Goal: Task Accomplishment & Management: Complete application form

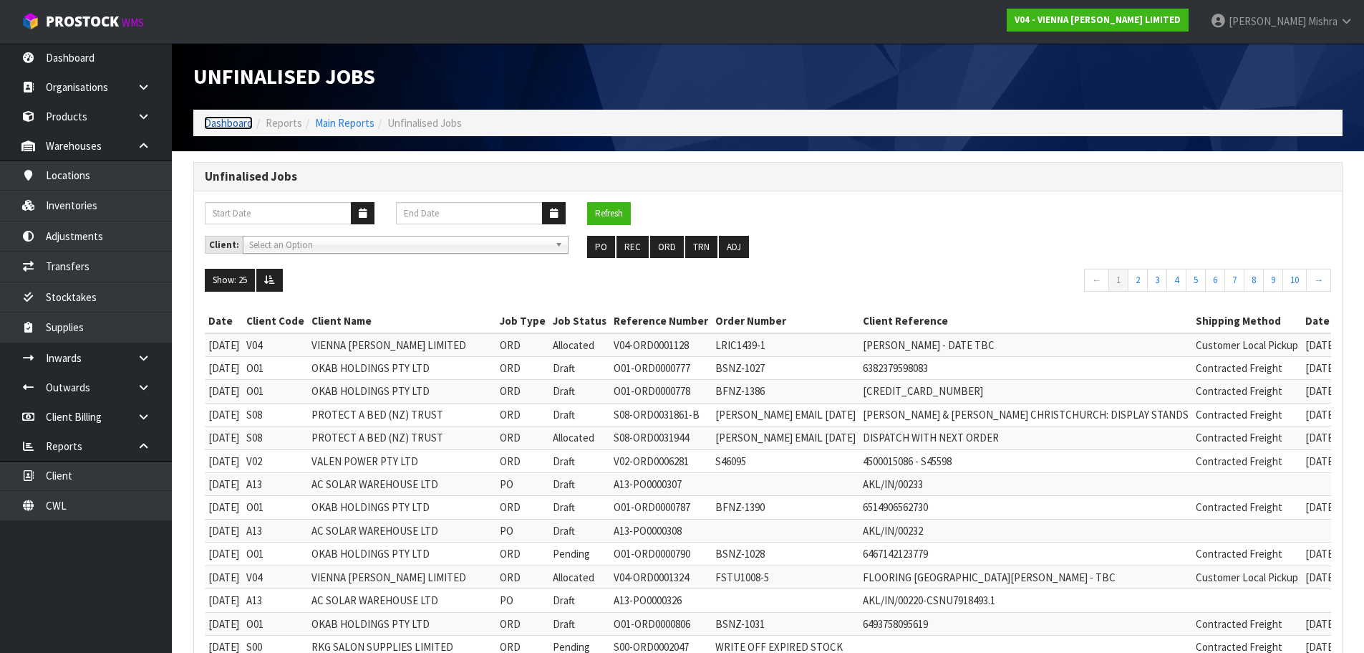
click at [226, 127] on link "Dashboard" at bounding box center [228, 123] width 49 height 14
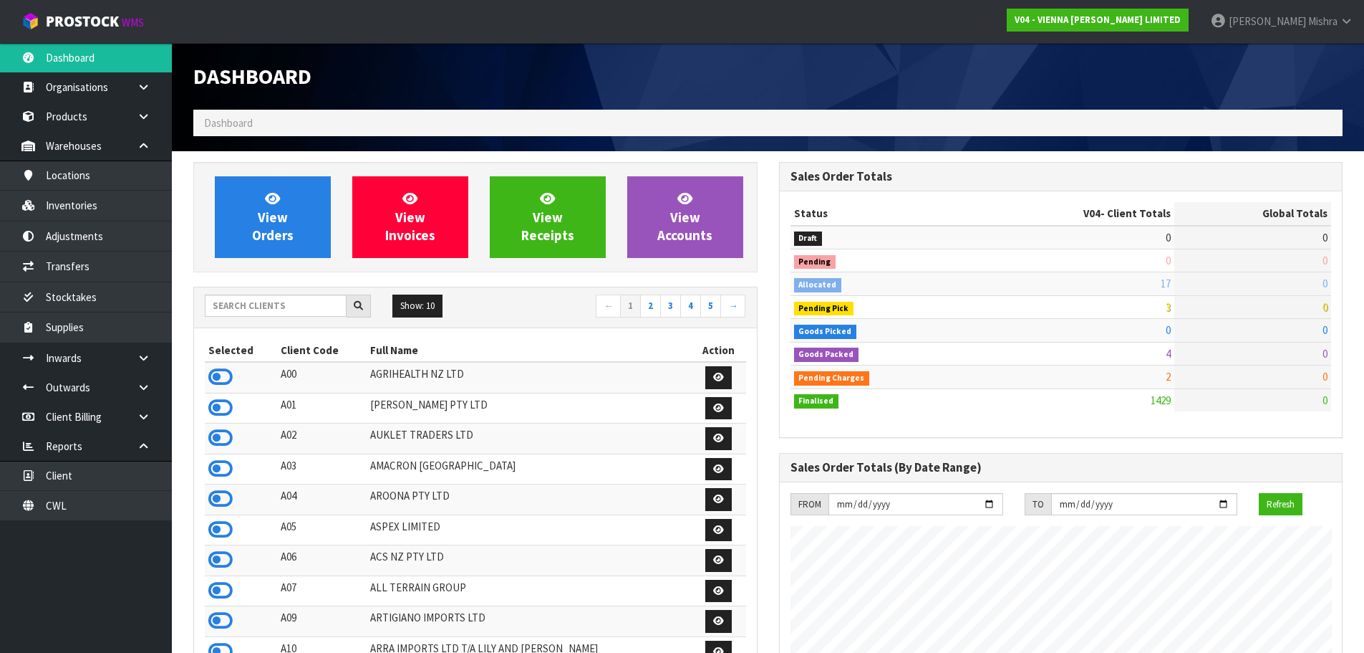
scroll to position [1132, 585]
click at [266, 314] on input "text" at bounding box center [276, 305] width 142 height 22
type input "J01"
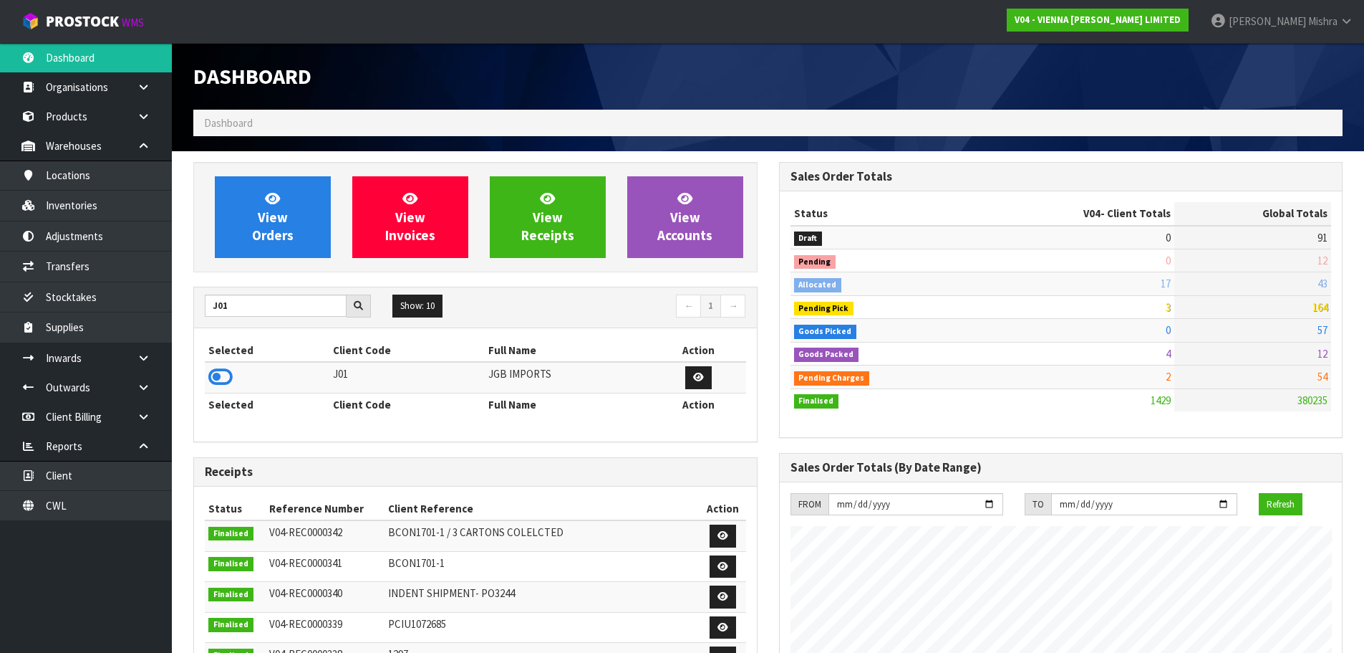
drag, startPoint x: 221, startPoint y: 382, endPoint x: 227, endPoint y: 342, distance: 41.3
click at [223, 374] on icon at bounding box center [220, 376] width 24 height 21
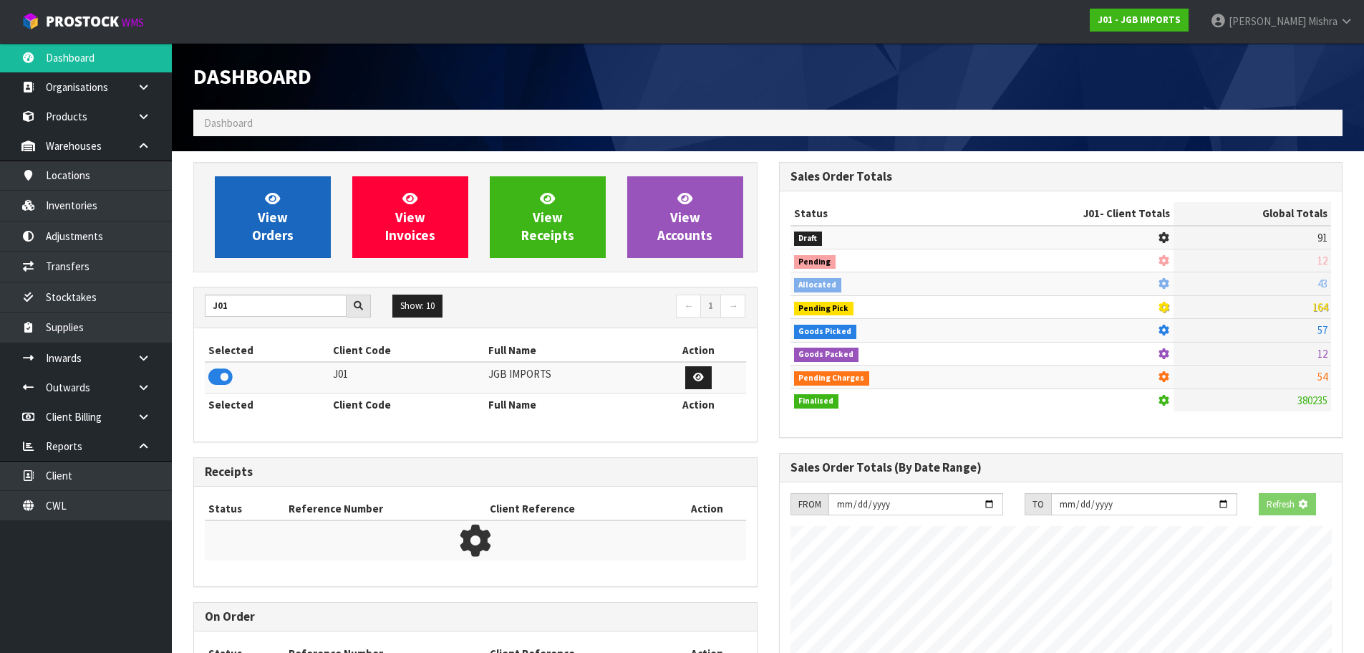
scroll to position [893, 585]
click at [304, 206] on link "View Orders" at bounding box center [273, 217] width 116 height 82
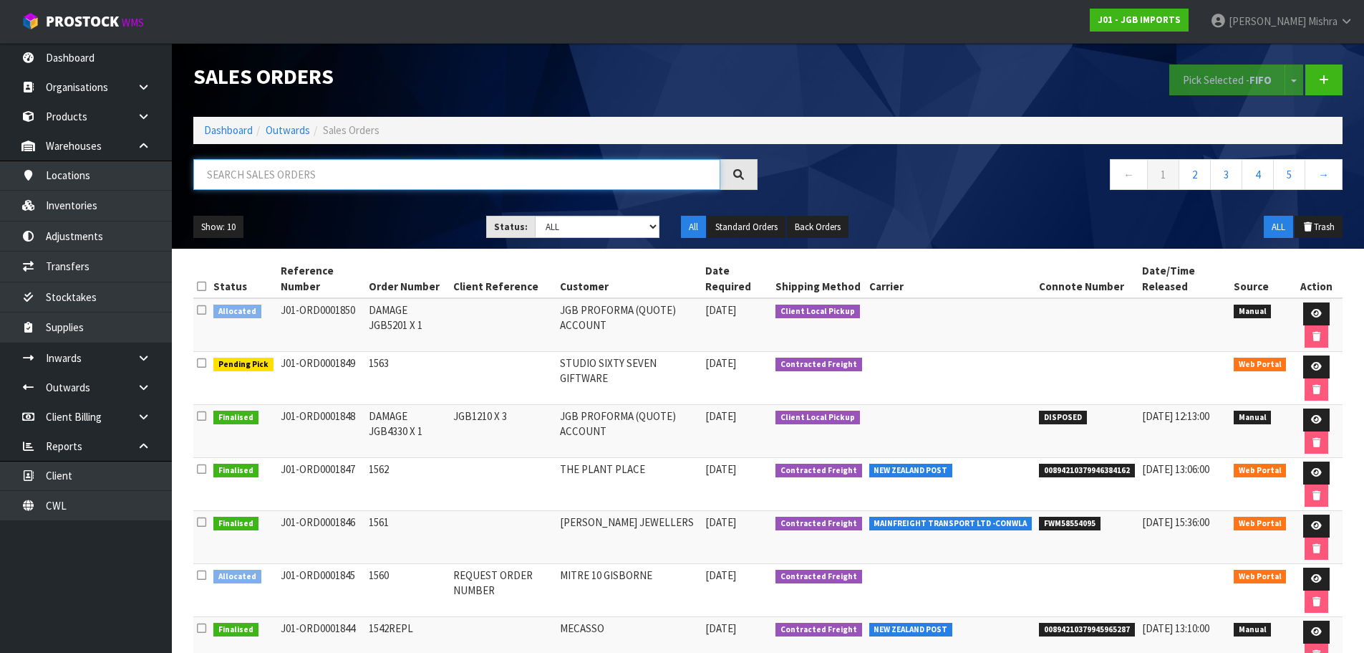
drag, startPoint x: 444, startPoint y: 170, endPoint x: 448, endPoint y: 140, distance: 31.0
click at [447, 162] on input "text" at bounding box center [456, 174] width 527 height 31
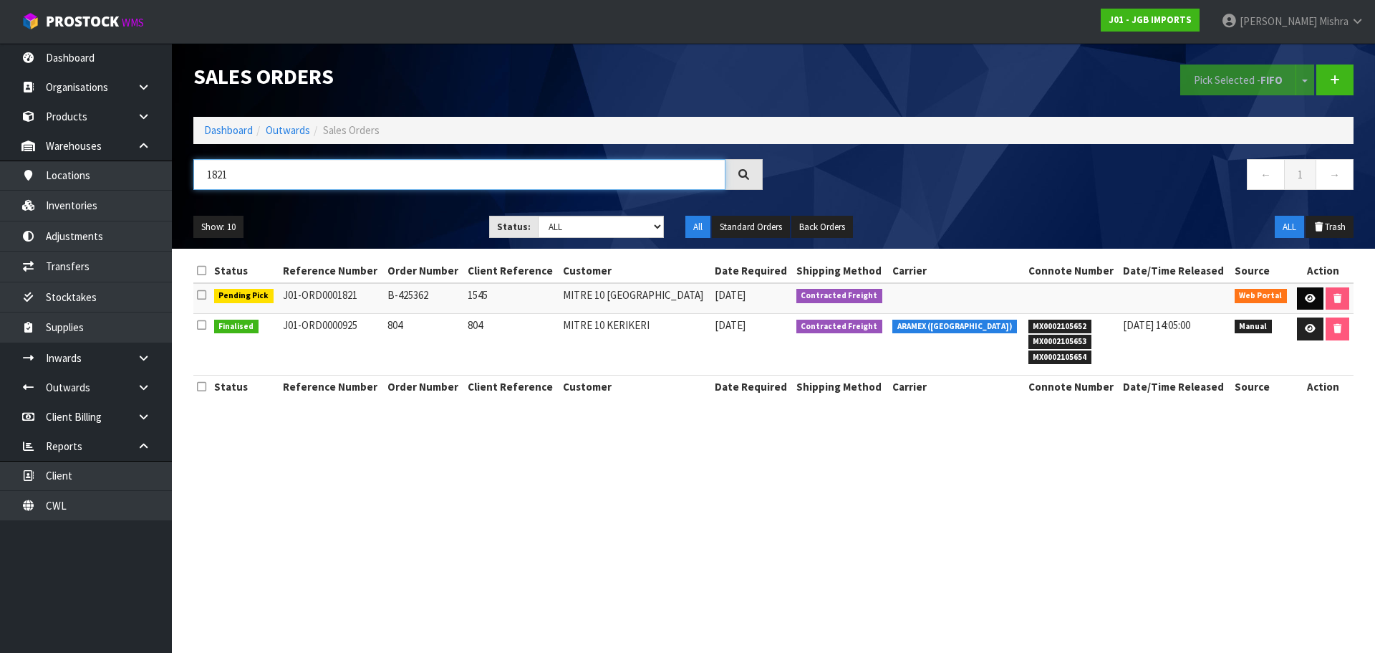
type input "1821"
click at [1305, 297] on icon at bounding box center [1310, 298] width 11 height 9
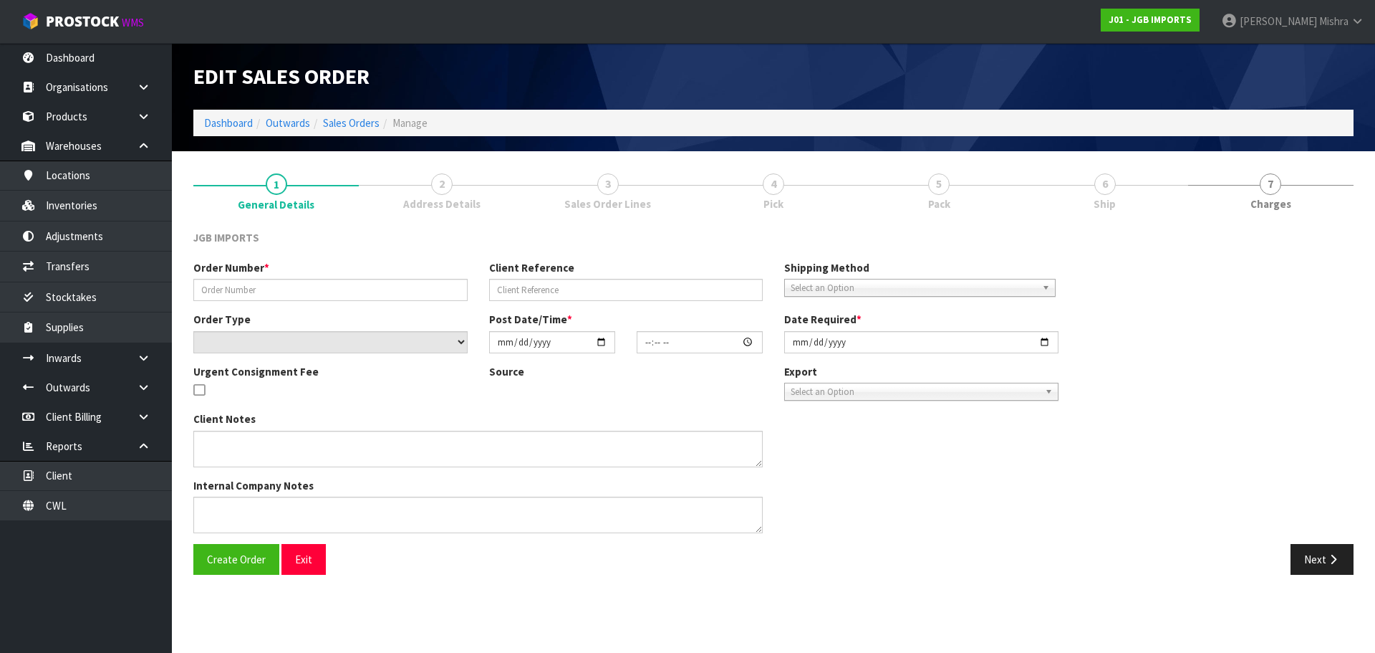
type input "B-425362"
type input "1545"
select select "number:0"
type input "[DATE]"
type input "16:33:00.000"
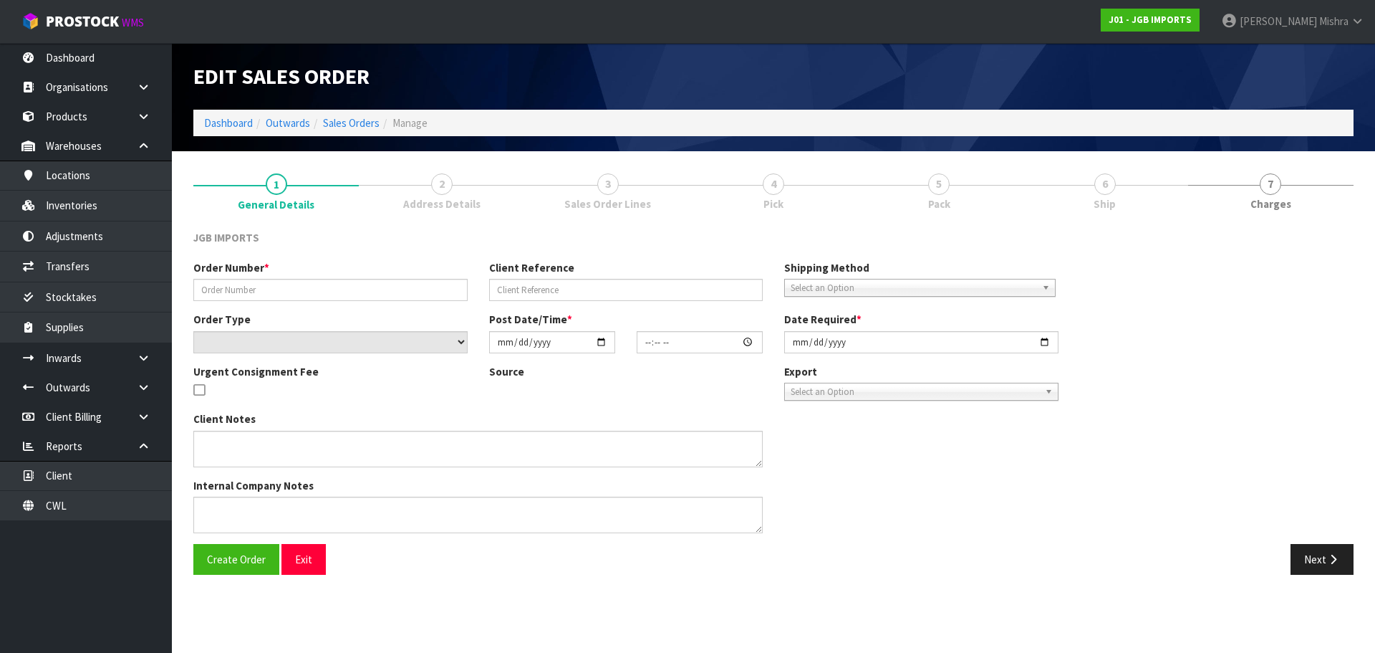
type input "[DATE]"
type textarea "PLEASE REQUEST ORDER NUMBER BY SENDING PRO-FORMA TO: [PERSON_NAME][EMAIL_ADDRES…"
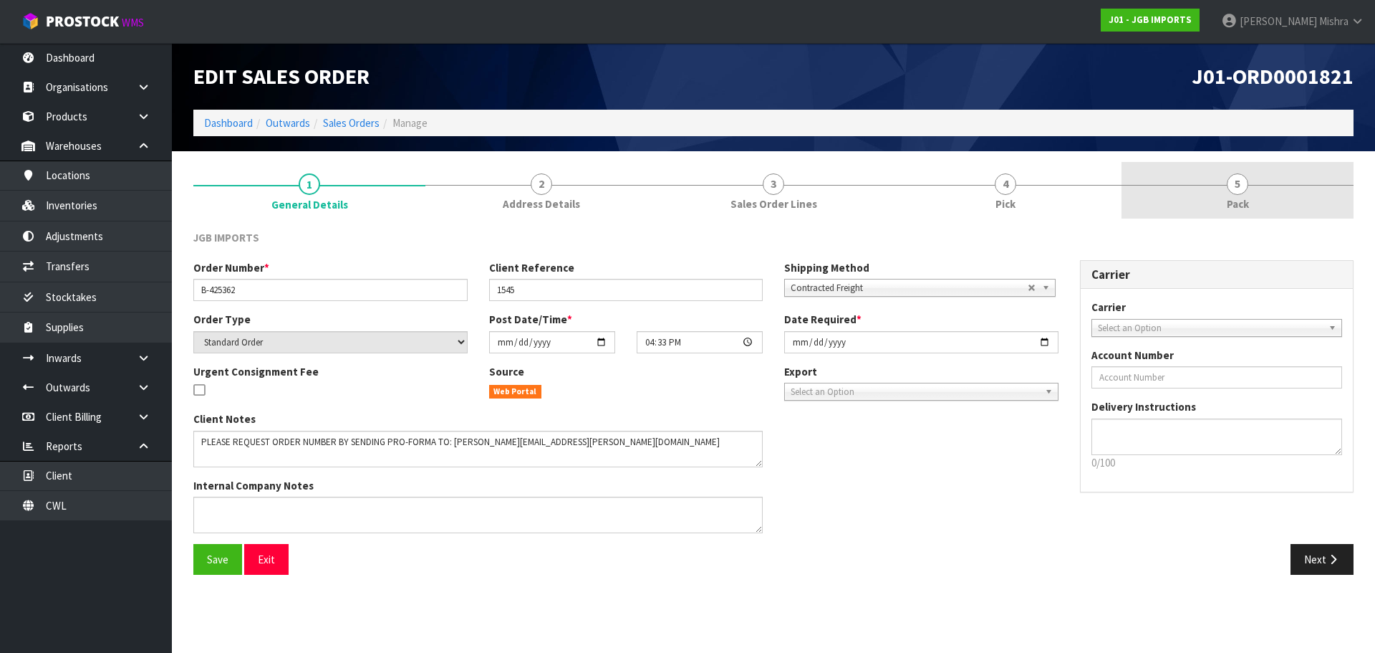
click at [1193, 193] on link "5 Pack" at bounding box center [1238, 190] width 232 height 57
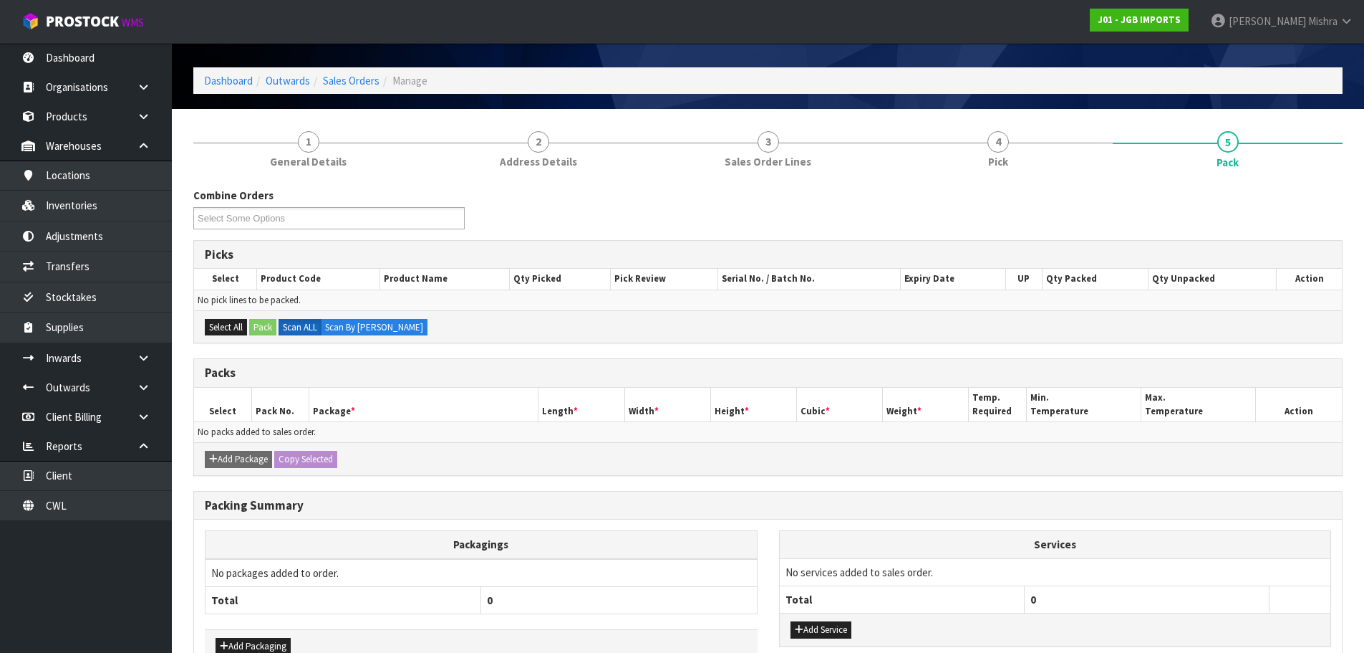
scroll to position [130, 0]
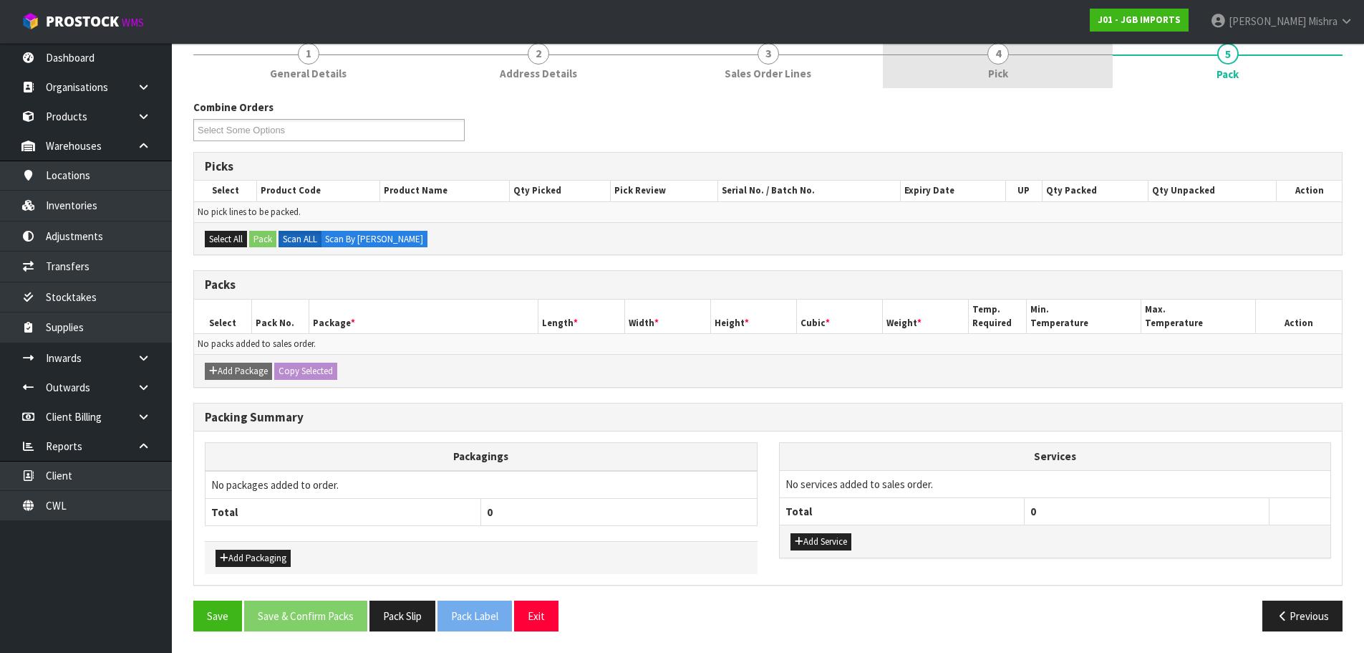
click at [1009, 67] on link "4 Pick" at bounding box center [998, 60] width 230 height 57
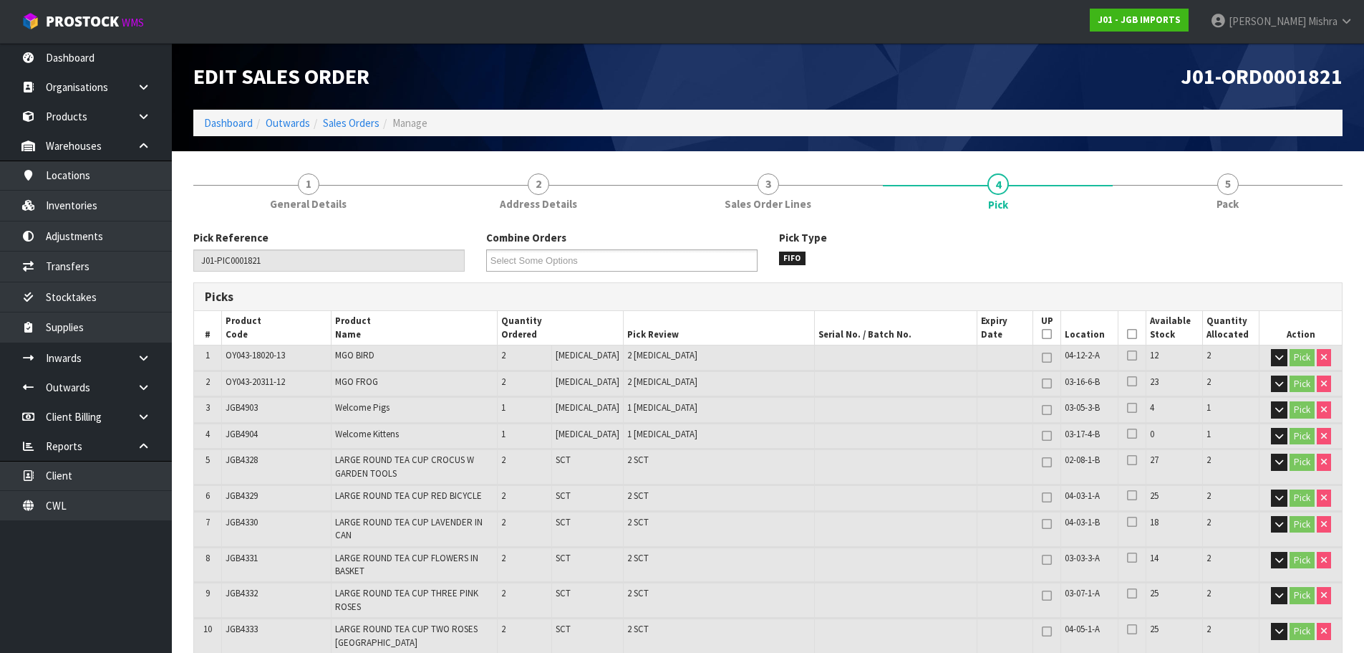
click at [1128, 334] on icon at bounding box center [1132, 334] width 10 height 1
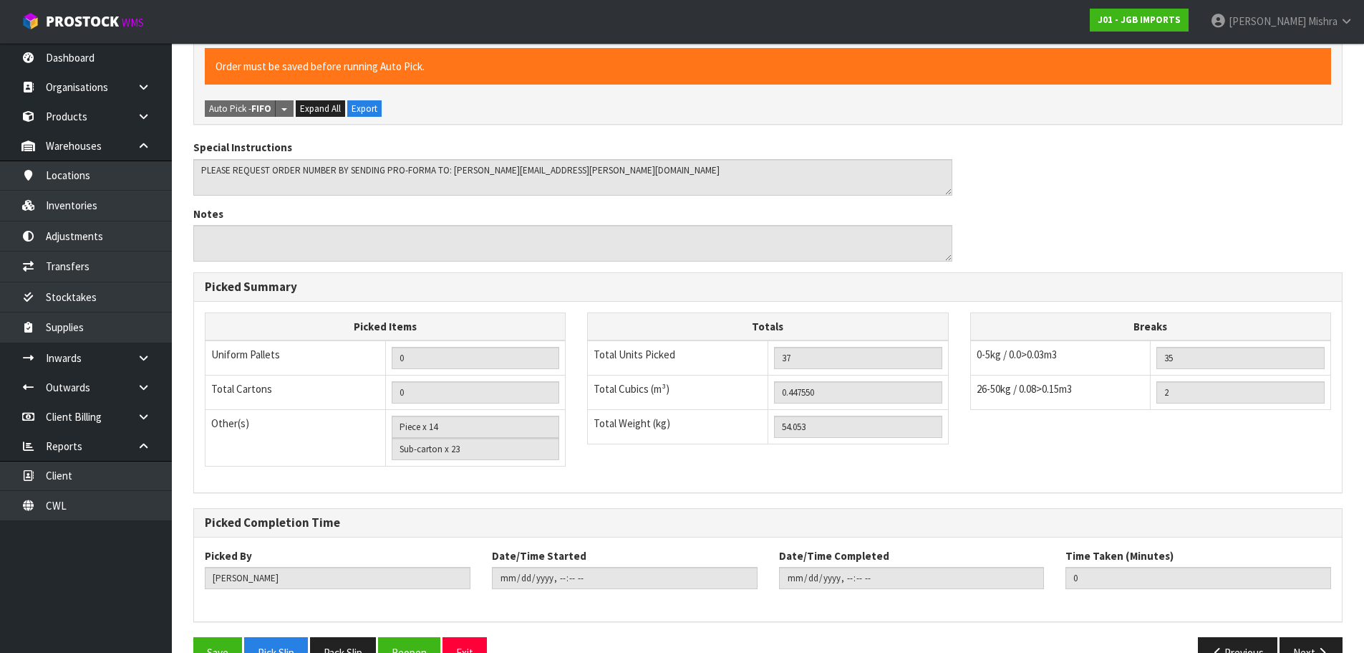
scroll to position [1052, 0]
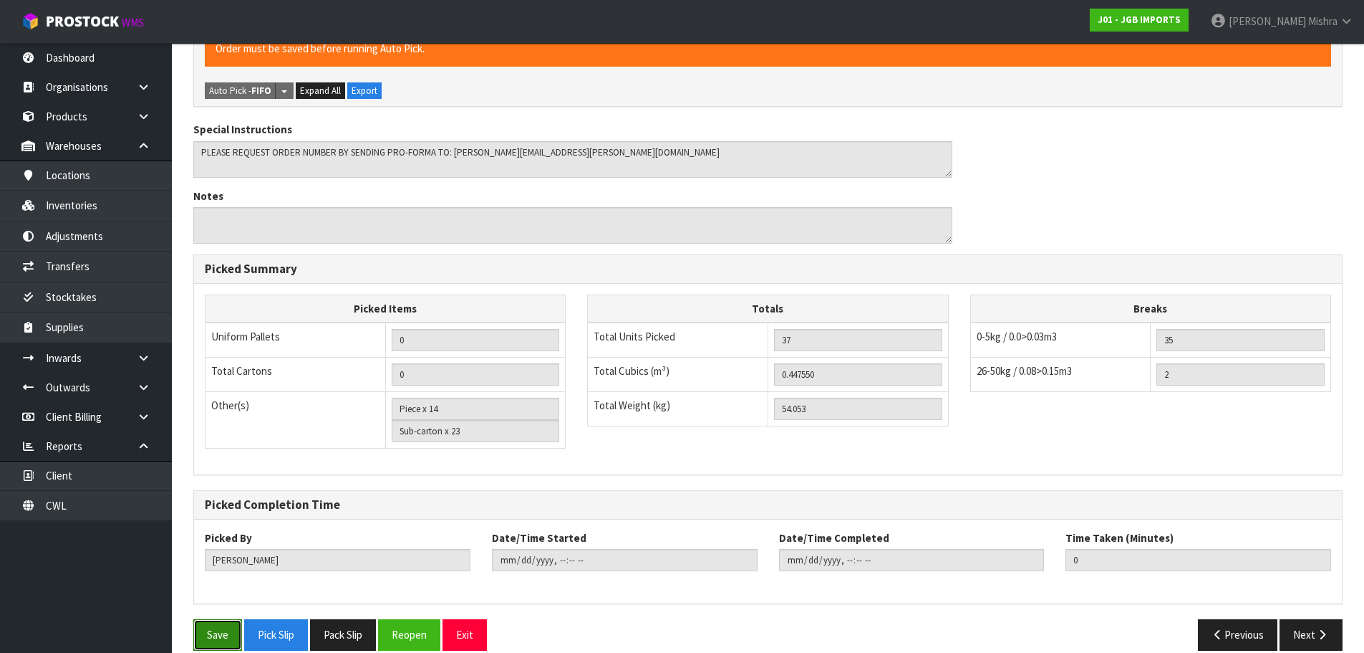
click at [216, 624] on button "Save" at bounding box center [217, 634] width 49 height 31
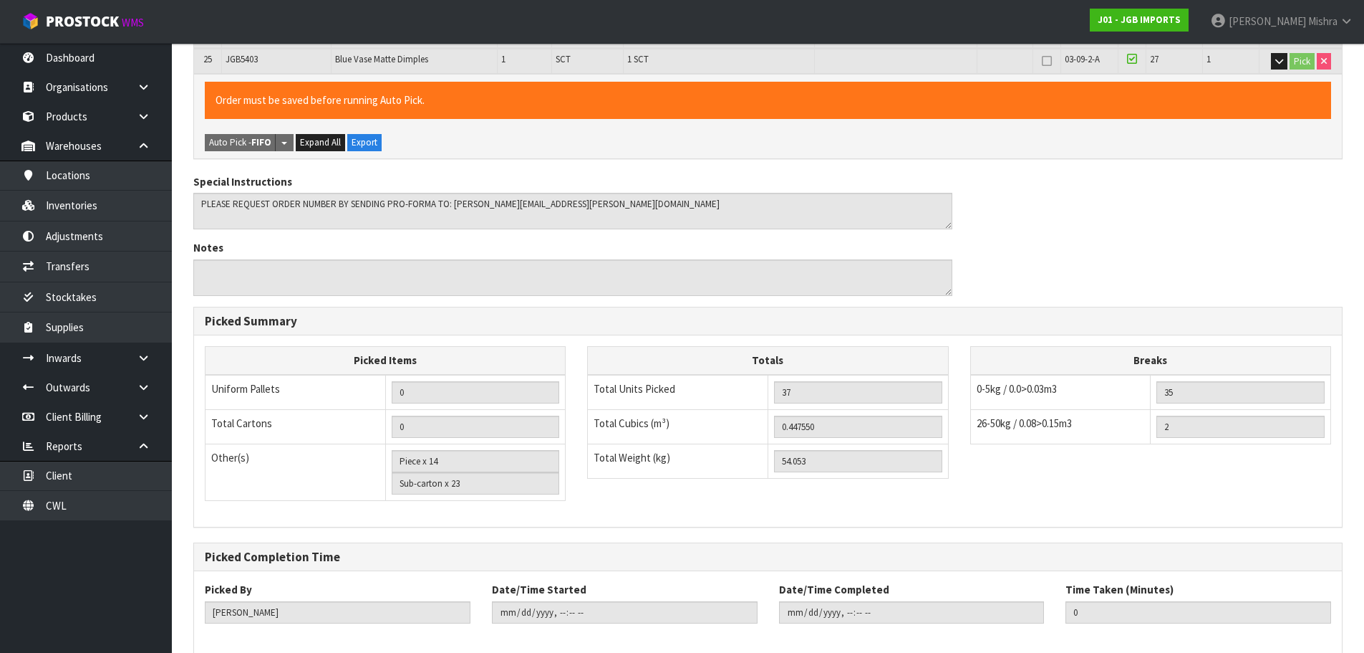
scroll to position [0, 0]
